Goal: Task Accomplishment & Management: Complete application form

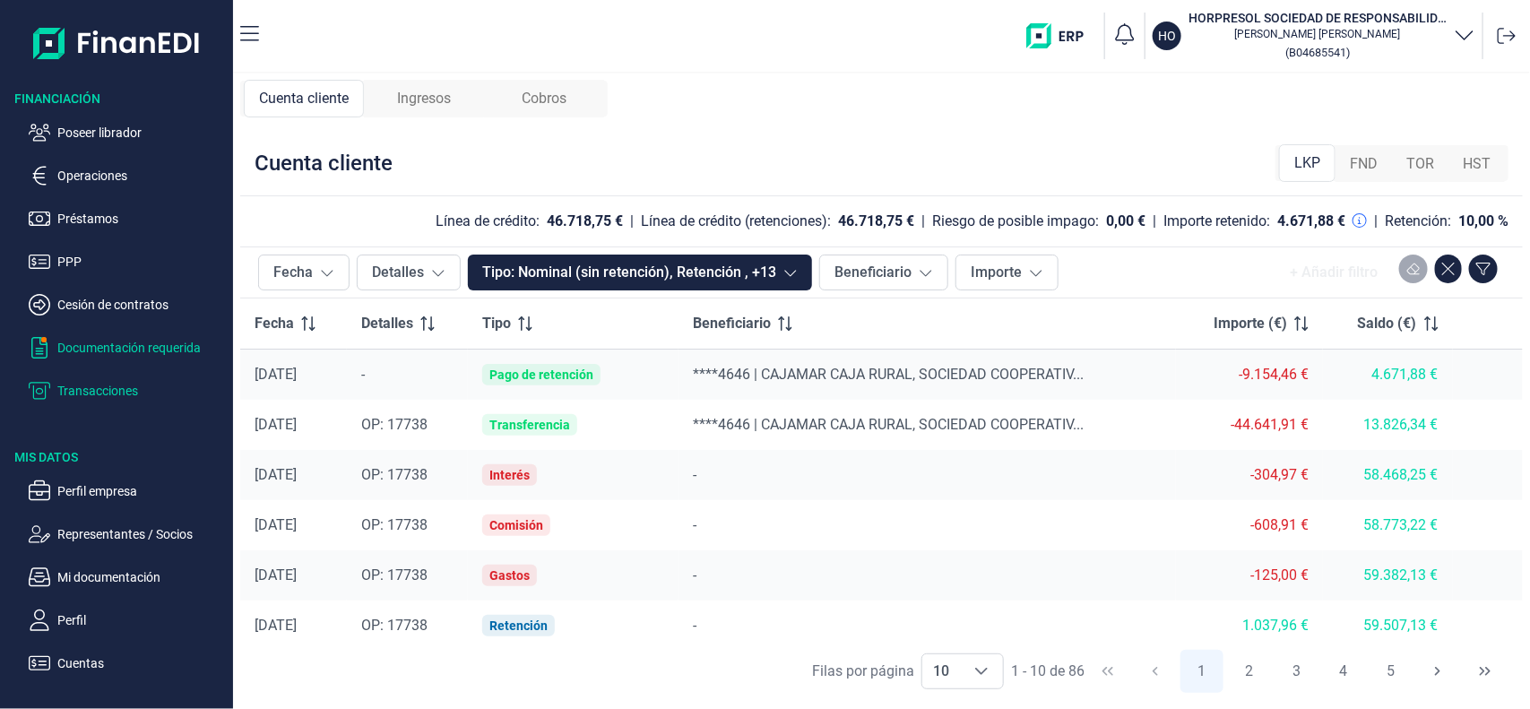
click at [50, 350] on button "Documentación requerida" at bounding box center [127, 348] width 197 height 22
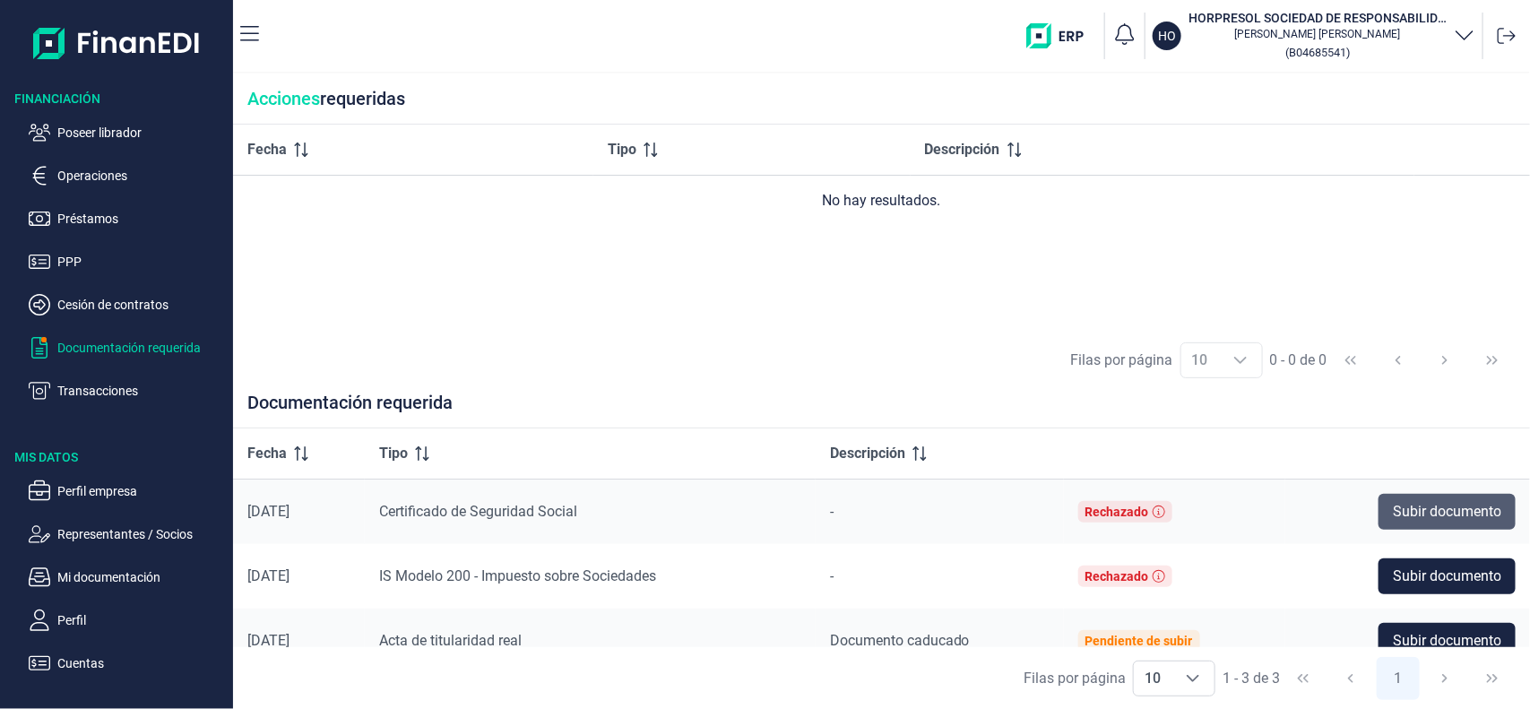
click at [1462, 521] on span "Subir documento" at bounding box center [1447, 512] width 108 height 22
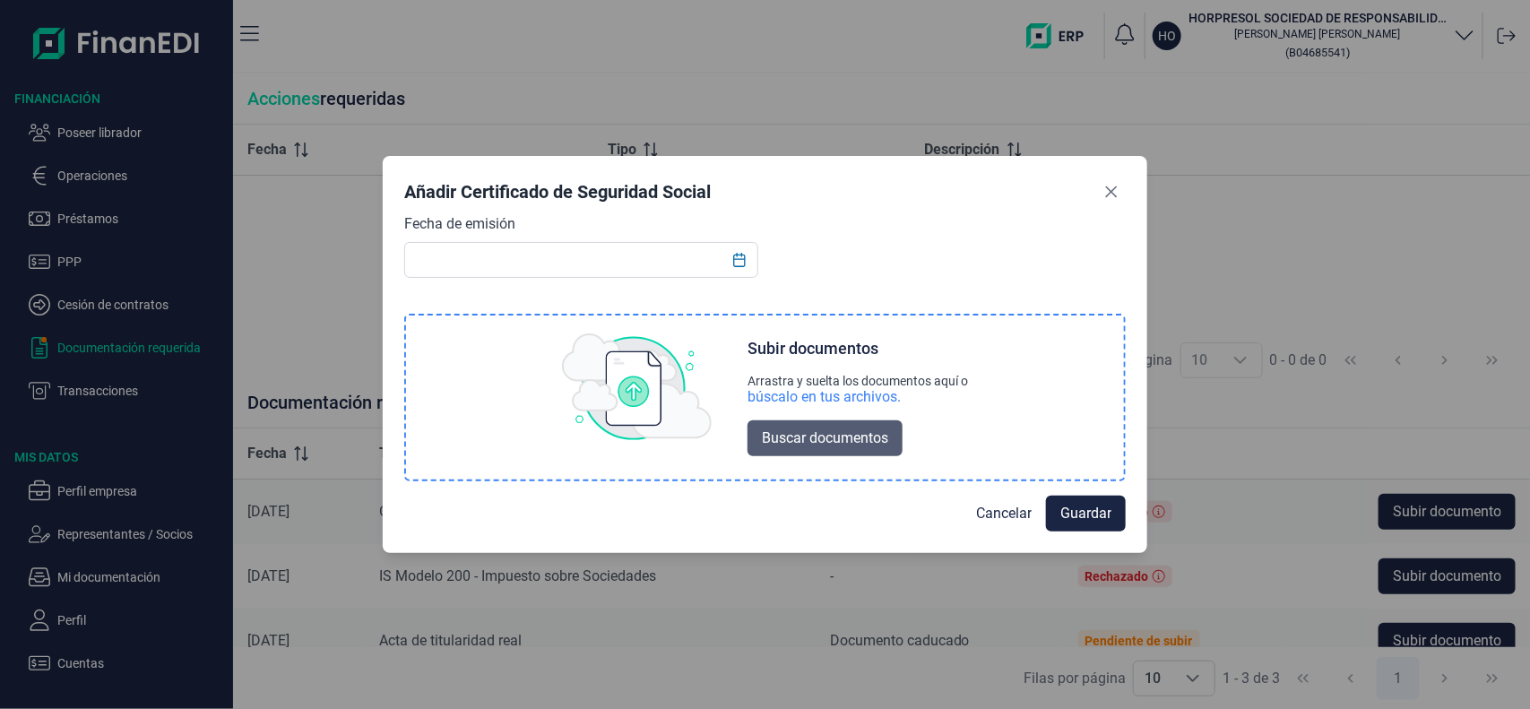
click at [879, 455] on button "Buscar documentos" at bounding box center [824, 438] width 155 height 36
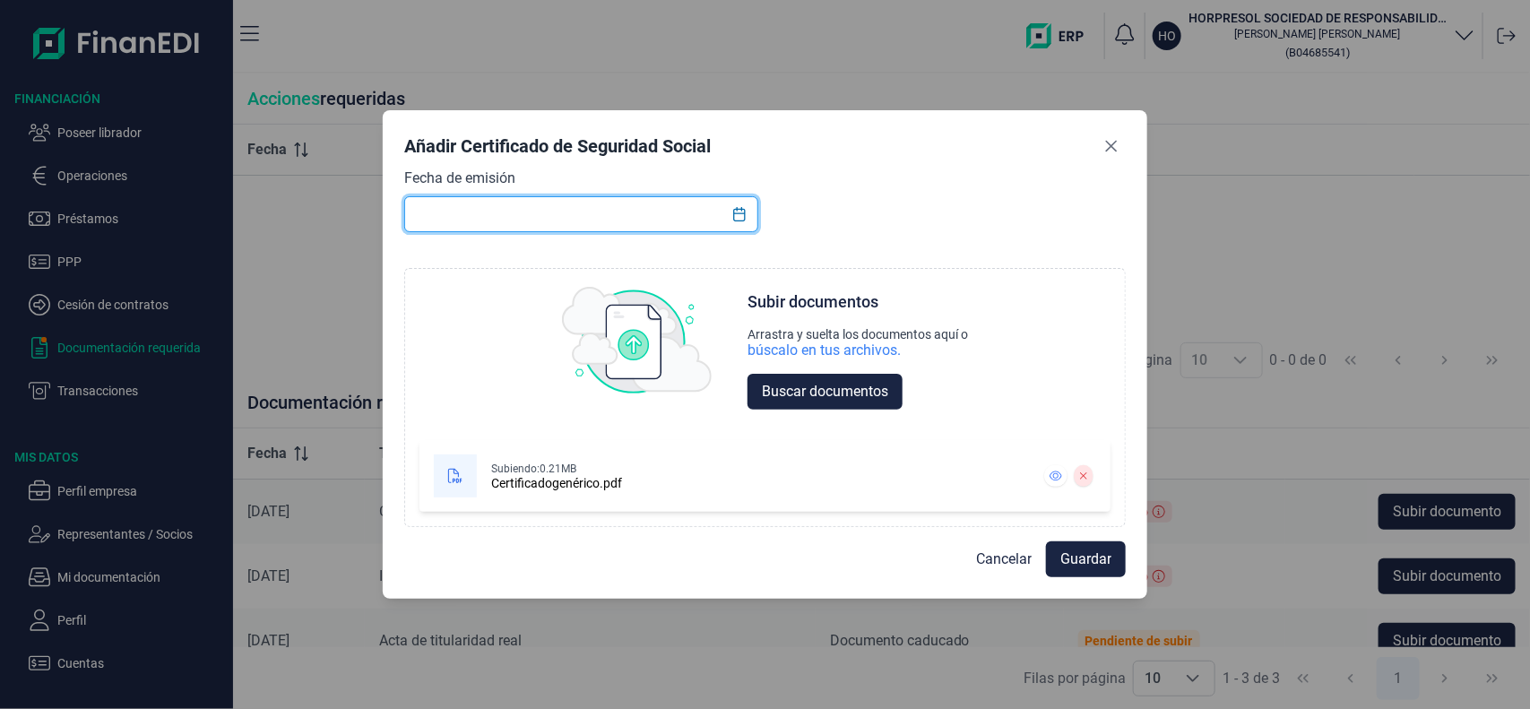
click at [590, 220] on input "text" at bounding box center [581, 214] width 354 height 36
click at [736, 215] on icon "Choose Date" at bounding box center [739, 214] width 14 height 14
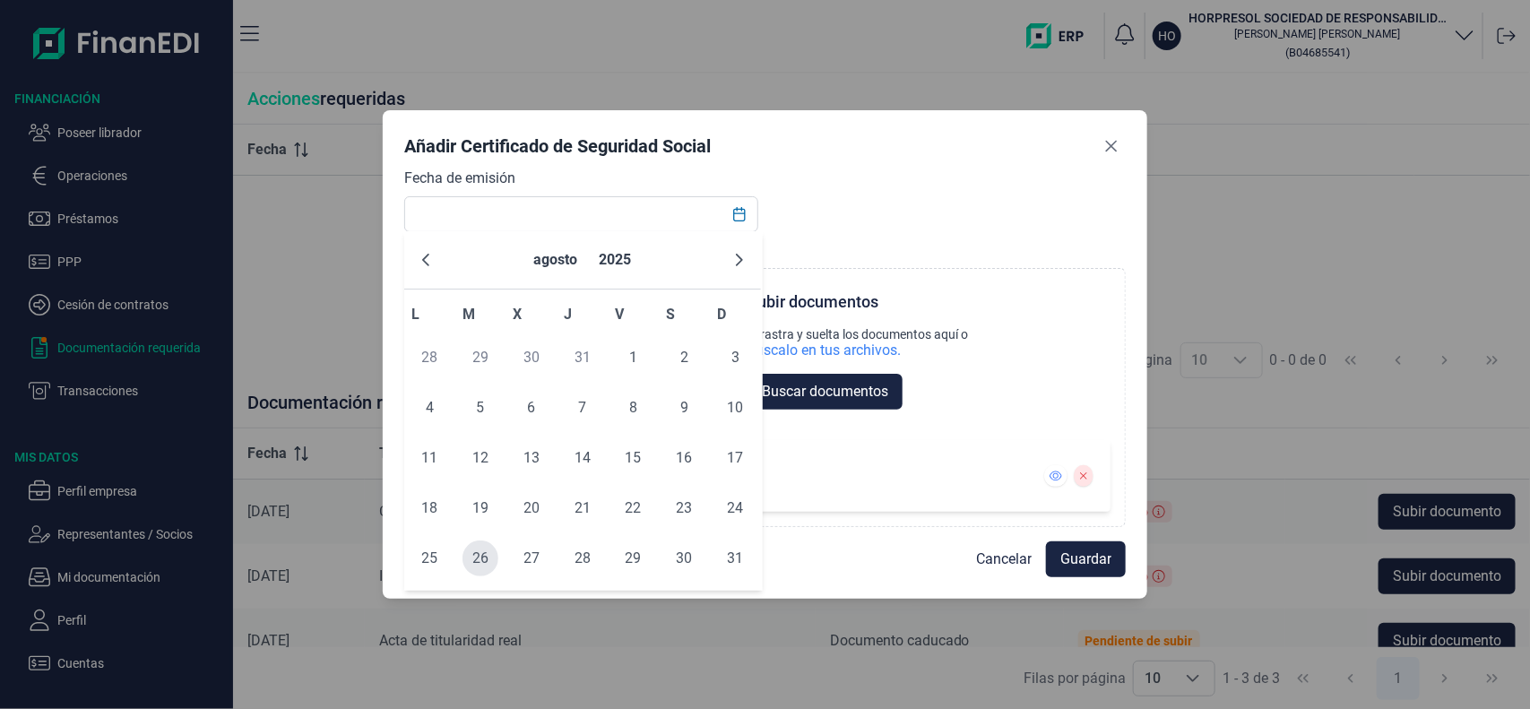
click at [487, 545] on span "26" at bounding box center [480, 558] width 36 height 36
type input "[DATE]"
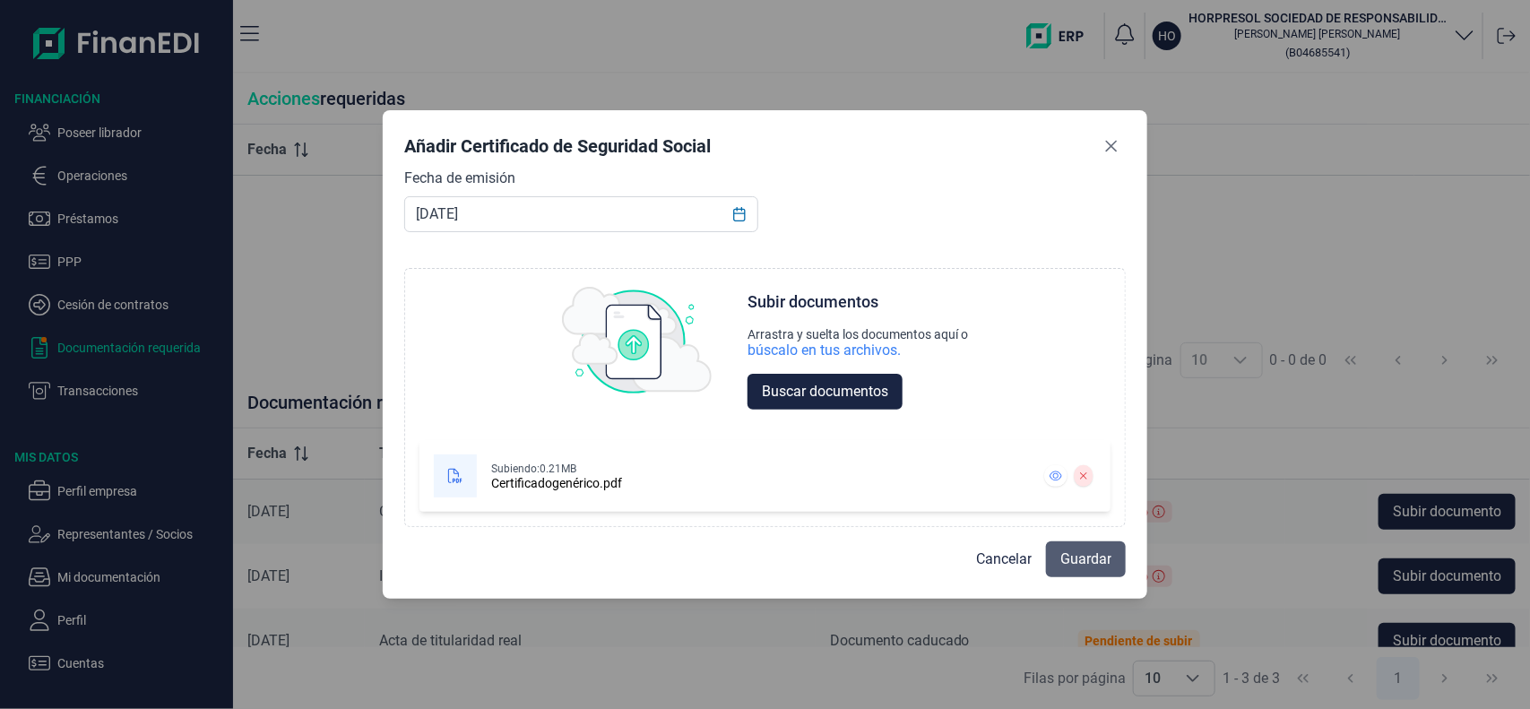
click at [1089, 567] on span "Guardar" at bounding box center [1085, 559] width 51 height 22
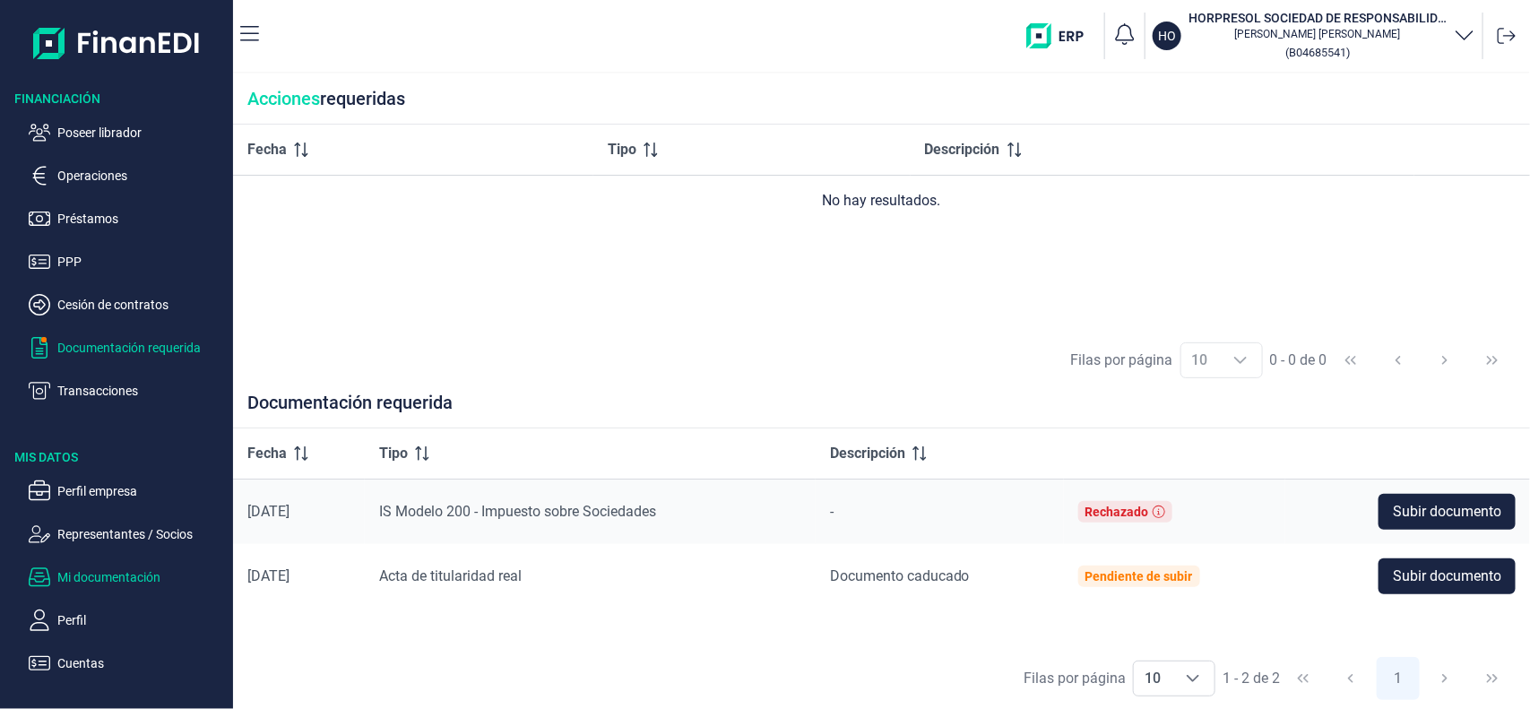
click at [166, 581] on p "Mi documentación" at bounding box center [141, 577] width 168 height 22
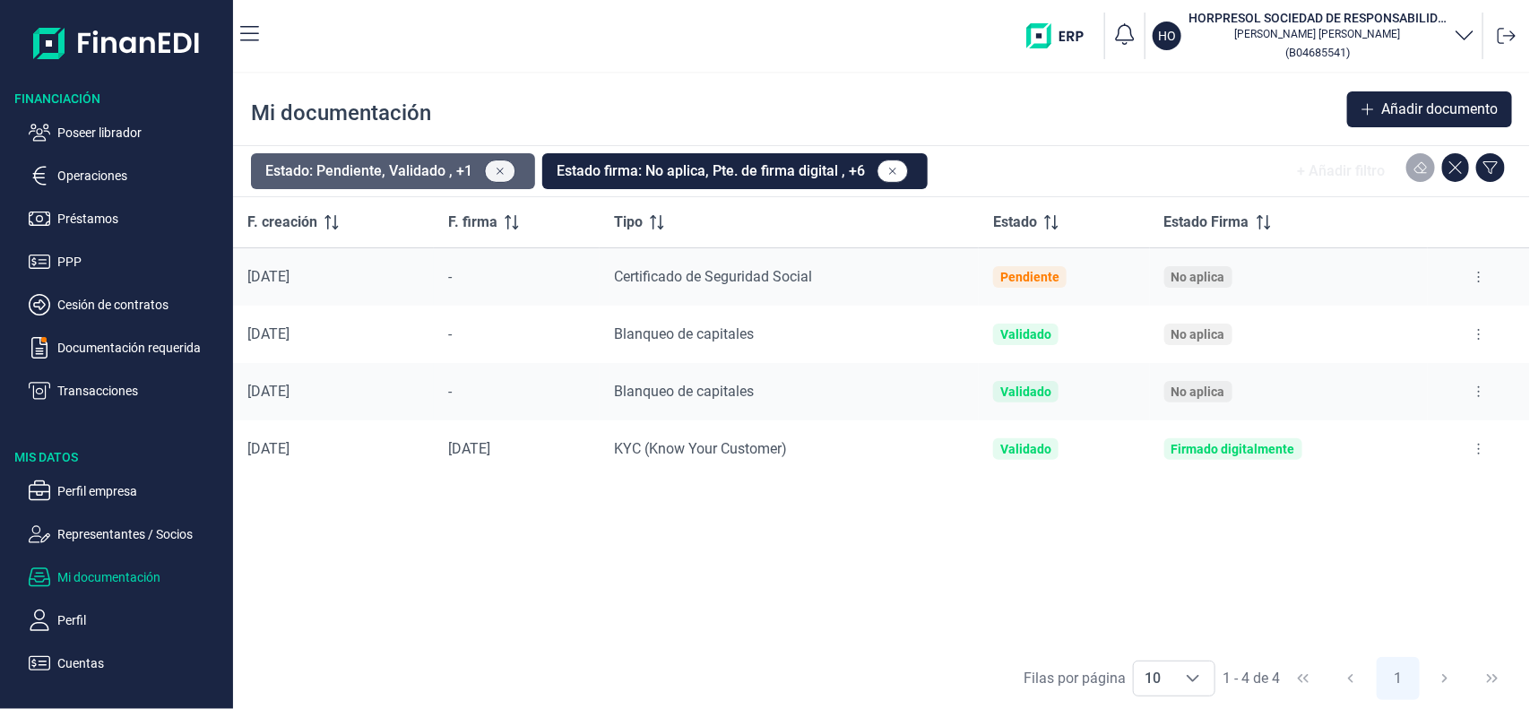
click at [496, 177] on button at bounding box center [500, 171] width 31 height 23
